Goal: Transaction & Acquisition: Subscribe to service/newsletter

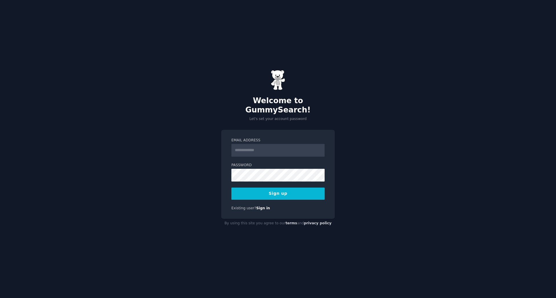
click at [259, 144] on input "Email Address" at bounding box center [277, 150] width 93 height 13
type input "**********"
click at [382, 147] on div "**********" at bounding box center [278, 149] width 556 height 298
click at [279, 188] on button "Sign up" at bounding box center [277, 194] width 93 height 12
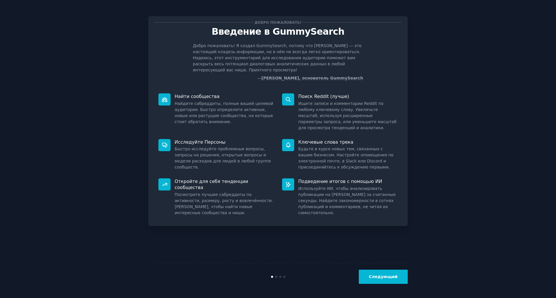
click at [375, 283] on button "Следующий" at bounding box center [383, 277] width 49 height 14
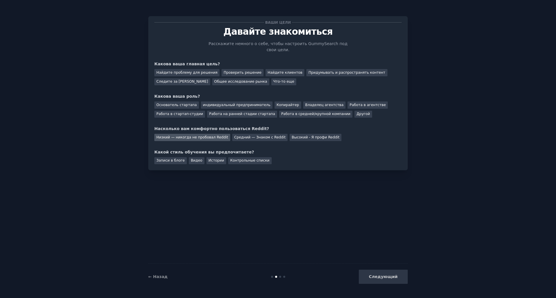
click at [202, 134] on div "Низкий — никогда не пробовал Reddit" at bounding box center [192, 137] width 76 height 7
click at [184, 103] on font "Основатель стартапа" at bounding box center [176, 105] width 41 height 4
click at [180, 71] on font "Найдите проблему для решения" at bounding box center [186, 73] width 61 height 4
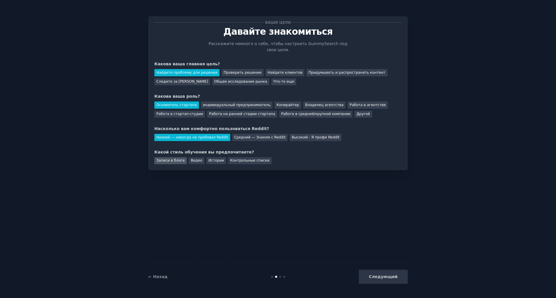
click at [175, 157] on div "Записи в блоге" at bounding box center [170, 160] width 32 height 7
click at [192, 157] on div "Видео" at bounding box center [197, 160] width 16 height 7
click at [181, 158] on div "Ваши цели [PERSON_NAME] знакомиться Расскажите немного о себе, чтобы настроить …" at bounding box center [277, 93] width 259 height 154
click at [180, 157] on div "Записи в блоге" at bounding box center [170, 160] width 32 height 7
click at [388, 279] on font "Следующий" at bounding box center [383, 277] width 29 height 5
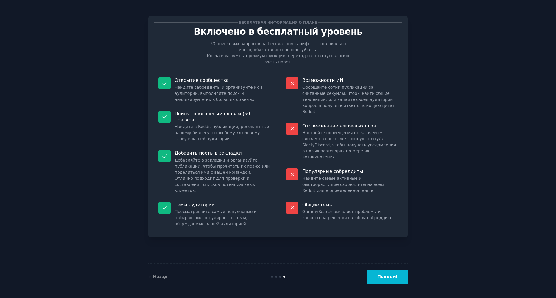
click at [381, 277] on font "Пойдем!" at bounding box center [387, 277] width 20 height 5
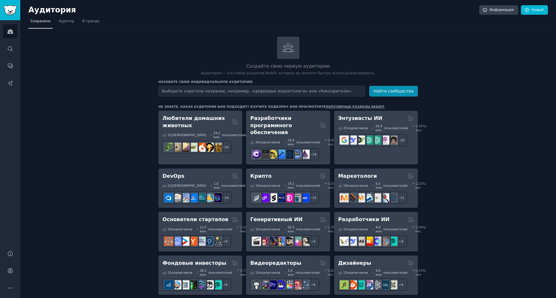
click at [82, 21] on font "В тренде" at bounding box center [90, 21] width 17 height 4
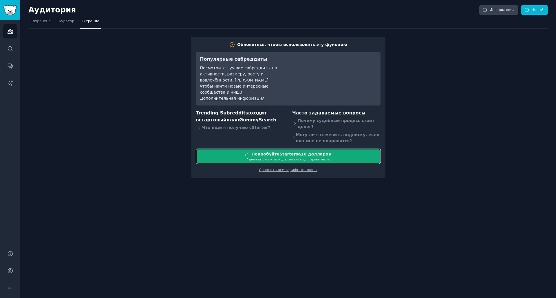
click at [243, 157] on div "7 дней пробного периода, затем 29 долларов в месяц" at bounding box center [288, 159] width 184 height 4
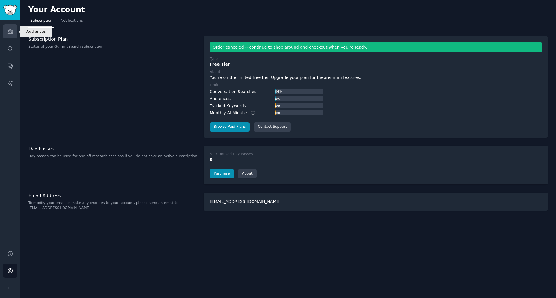
click at [12, 32] on icon "Sidebar" at bounding box center [10, 31] width 6 height 6
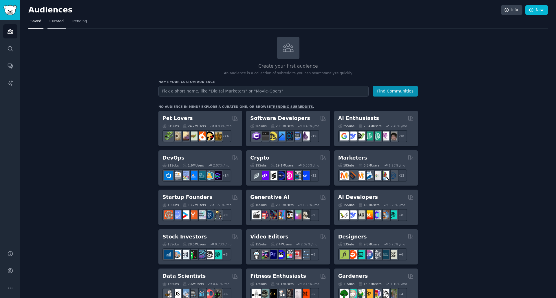
click at [51, 21] on span "Curated" at bounding box center [57, 21] width 14 height 5
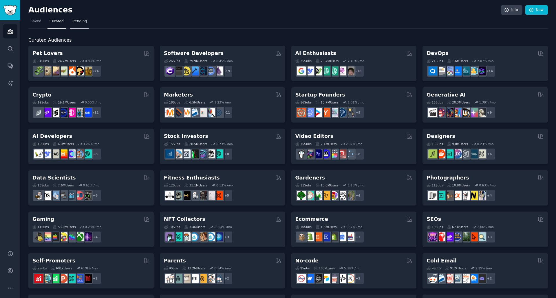
click at [75, 23] on span "Trending" at bounding box center [79, 21] width 15 height 5
